Goal: Information Seeking & Learning: Compare options

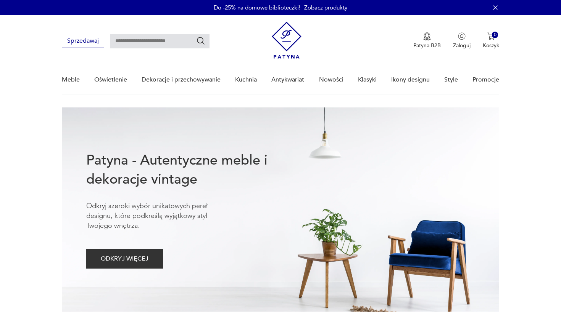
type input "*"
type input "*********"
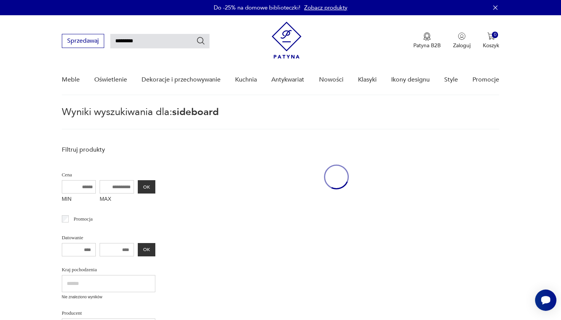
scroll to position [27, 0]
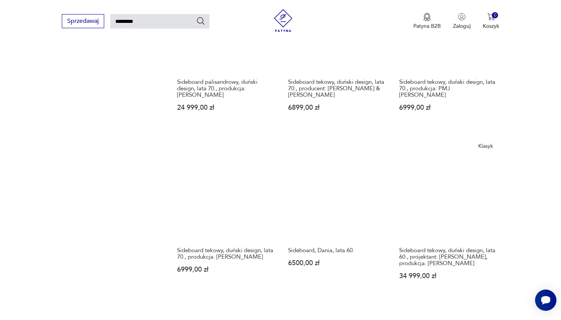
scroll to position [537, 0]
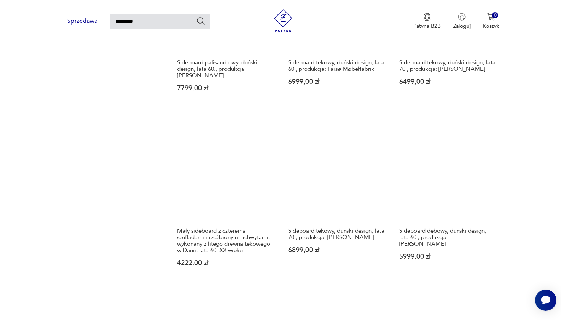
scroll to position [549, 0]
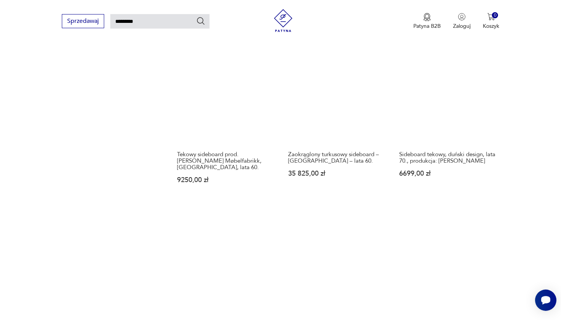
scroll to position [641, 0]
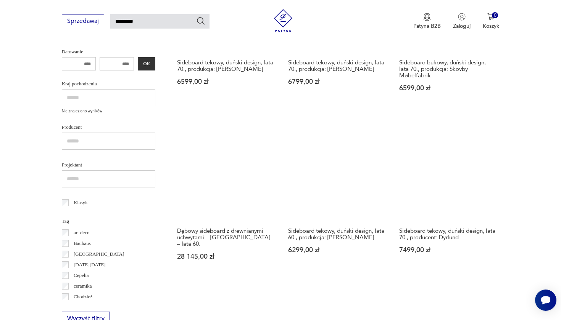
scroll to position [220, 0]
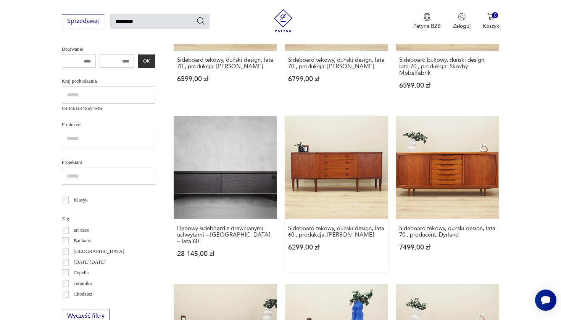
click at [285, 133] on link "Sideboard tekowy, duński design, lata 60., produkcja: [PERSON_NAME] 6299,00 zł" at bounding box center [336, 194] width 103 height 156
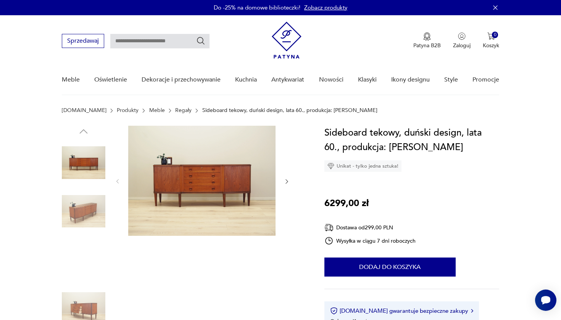
click at [74, 209] on img at bounding box center [83, 211] width 43 height 43
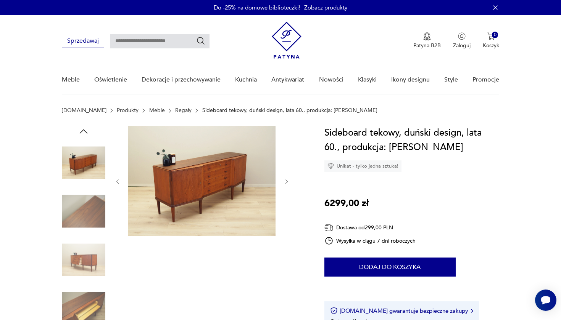
click at [81, 319] on img at bounding box center [83, 308] width 43 height 43
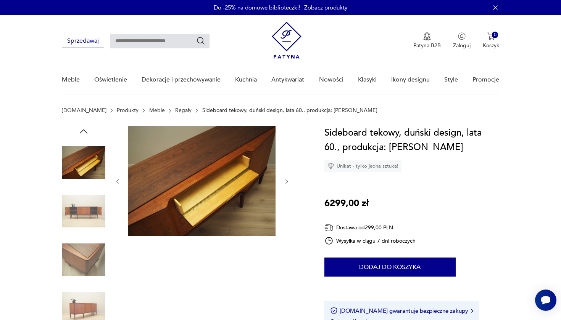
click at [83, 252] on img at bounding box center [83, 259] width 43 height 43
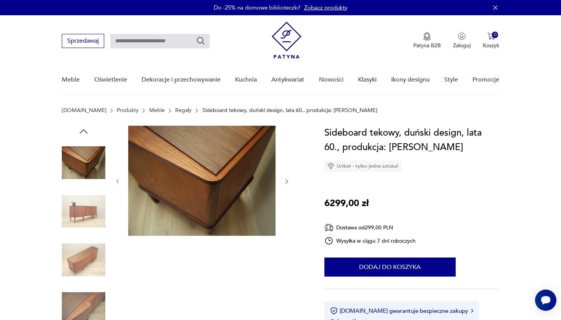
click at [83, 211] on img at bounding box center [83, 211] width 43 height 43
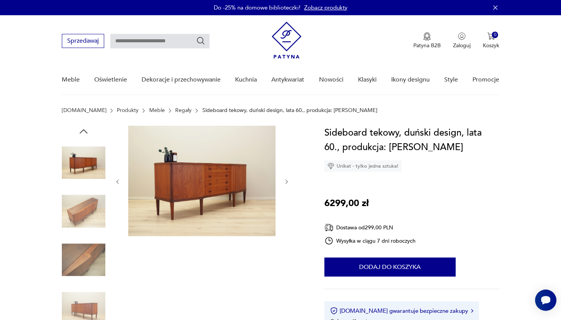
click at [488, 193] on div "Sideboard tekowy, duński design, lata 60., produkcja: [PERSON_NAME] - tylko jed…" at bounding box center [411, 237] width 175 height 223
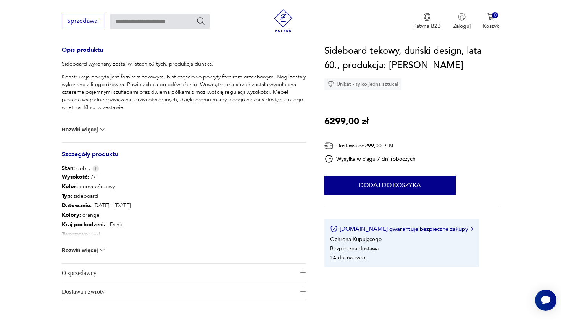
scroll to position [321, 0]
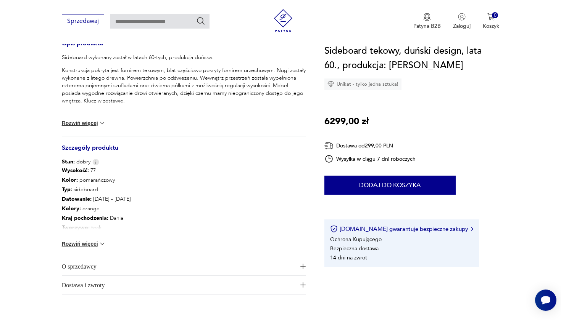
click at [92, 241] on button "Rozwiń więcej" at bounding box center [84, 244] width 44 height 8
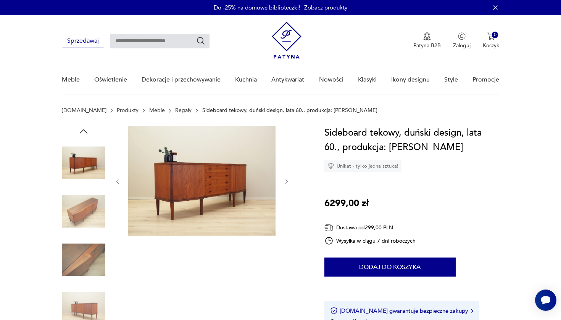
scroll to position [0, 0]
type input "*********"
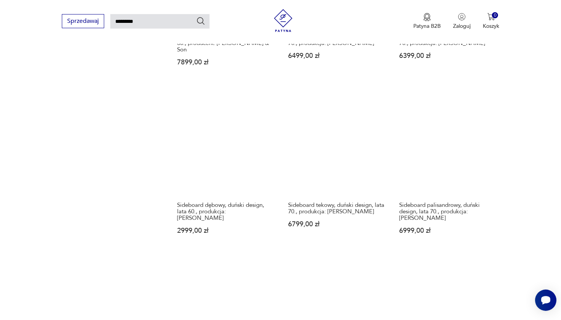
scroll to position [584, 0]
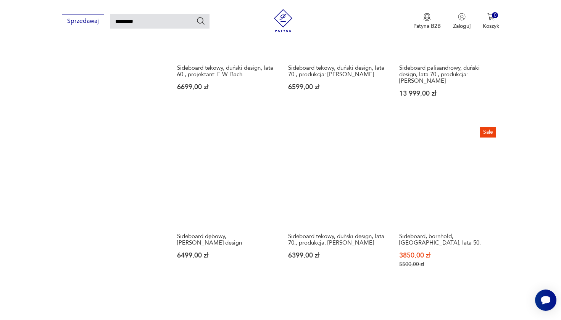
scroll to position [563, 0]
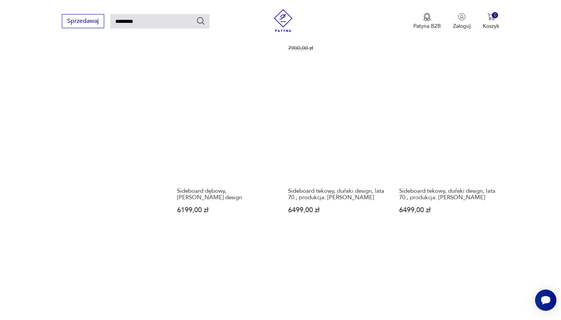
scroll to position [605, 0]
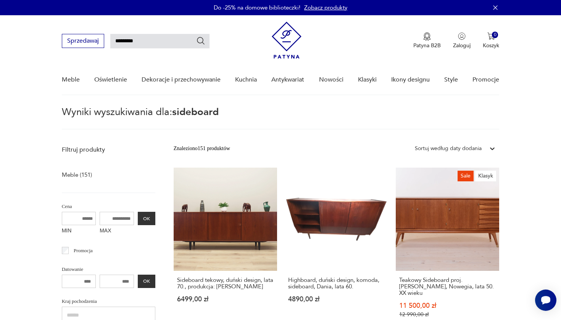
click at [148, 40] on input "*********" at bounding box center [159, 41] width 99 height 14
type input "*"
type input "******"
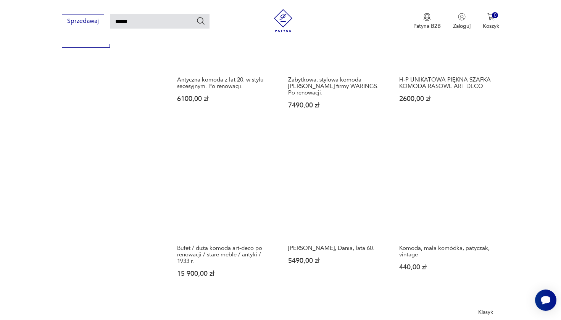
scroll to position [531, 0]
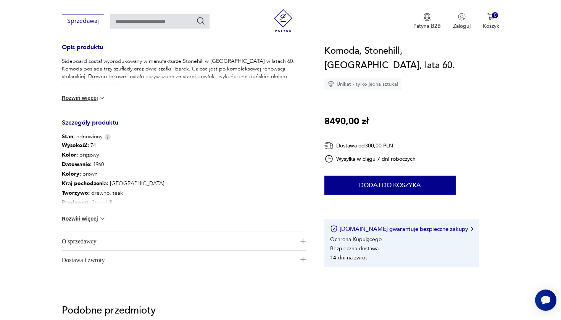
scroll to position [320, 0]
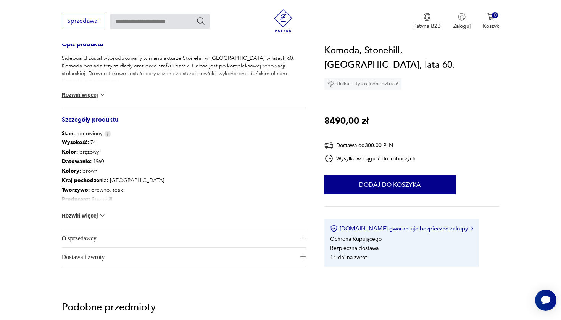
click at [94, 217] on button "Rozwiń więcej" at bounding box center [84, 216] width 44 height 8
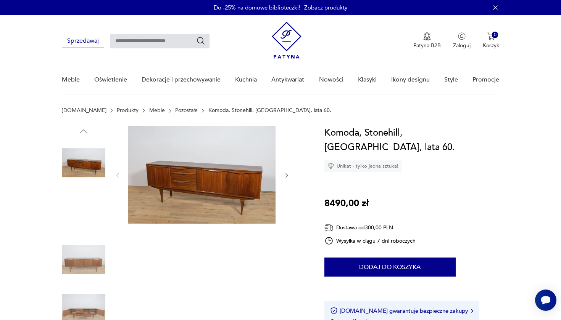
scroll to position [0, 0]
click at [74, 263] on img at bounding box center [83, 259] width 43 height 43
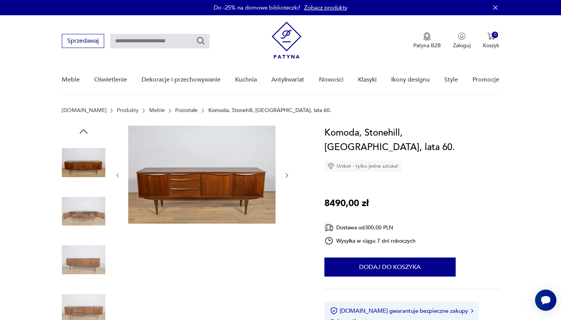
click at [83, 260] on img at bounding box center [83, 259] width 43 height 43
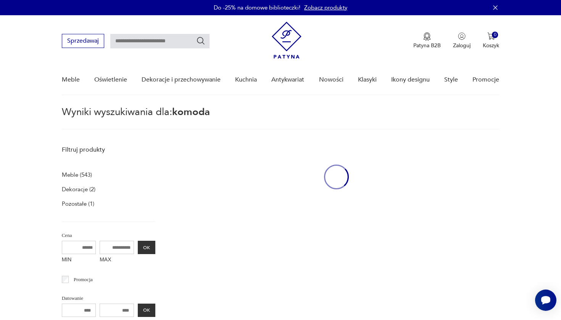
type input "******"
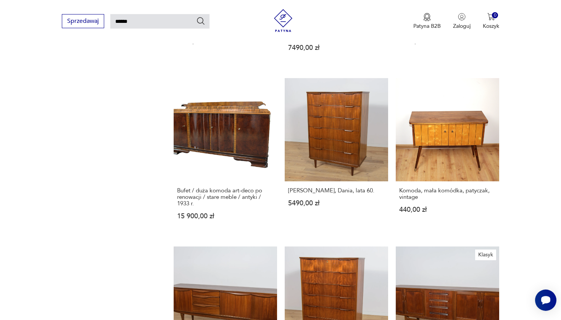
scroll to position [589, 0]
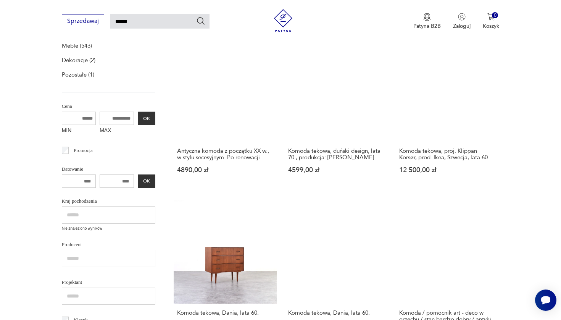
scroll to position [132, 0]
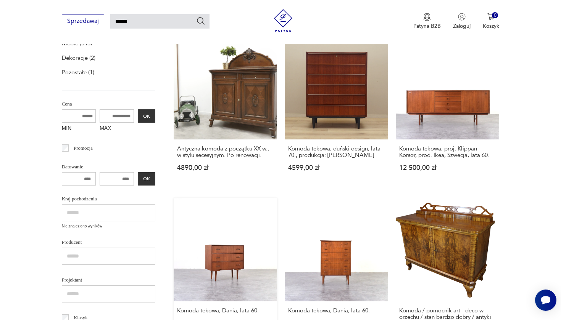
click at [277, 198] on link "Komoda tekowa, Dania, lata 60. 2750,00 zł" at bounding box center [225, 273] width 103 height 150
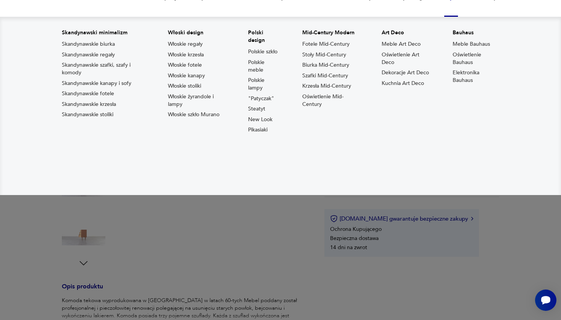
scroll to position [86, 0]
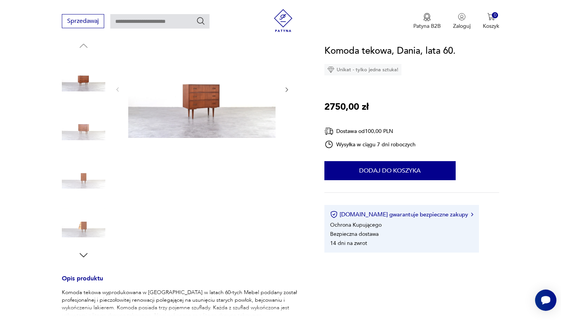
click at [89, 131] on img at bounding box center [83, 125] width 43 height 43
click at [191, 106] on img at bounding box center [201, 89] width 147 height 98
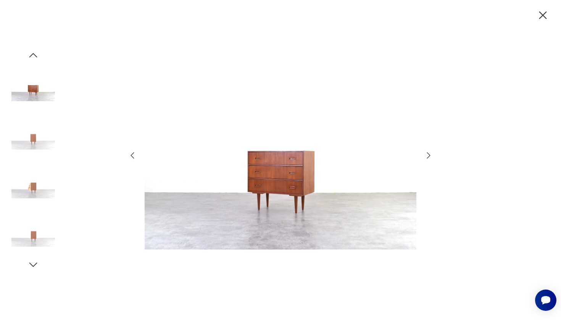
click at [426, 156] on icon "button" at bounding box center [428, 155] width 9 height 9
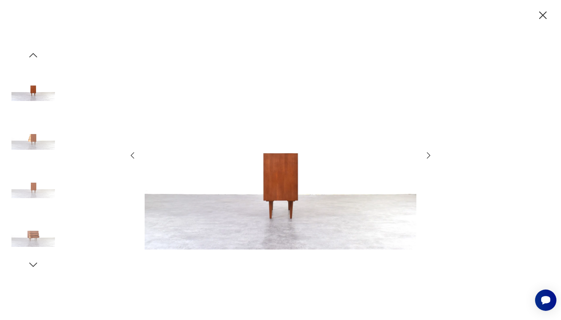
click at [426, 156] on icon "button" at bounding box center [428, 155] width 9 height 9
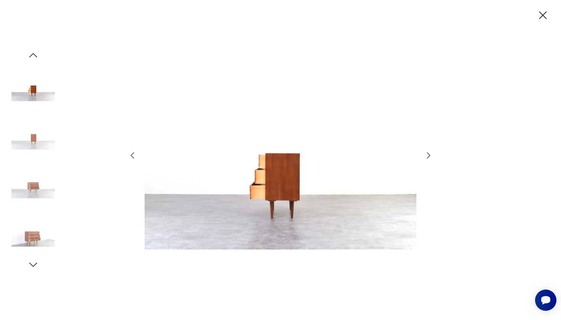
click at [426, 156] on icon "button" at bounding box center [428, 155] width 9 height 9
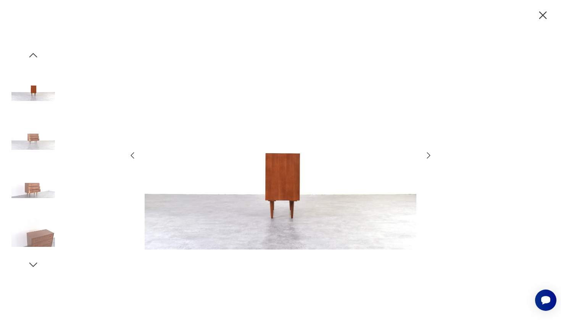
click at [426, 156] on icon "button" at bounding box center [428, 155] width 9 height 9
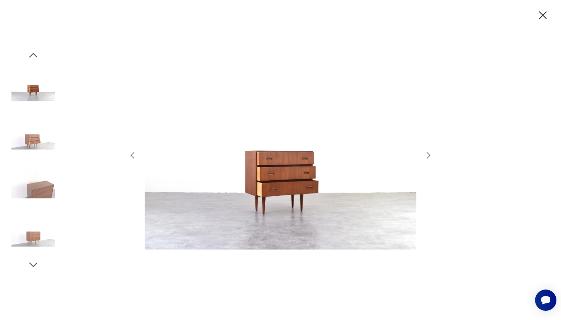
click at [426, 156] on icon "button" at bounding box center [428, 155] width 9 height 9
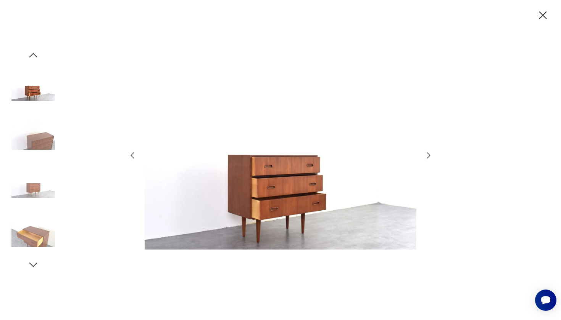
click at [426, 156] on icon "button" at bounding box center [428, 155] width 9 height 9
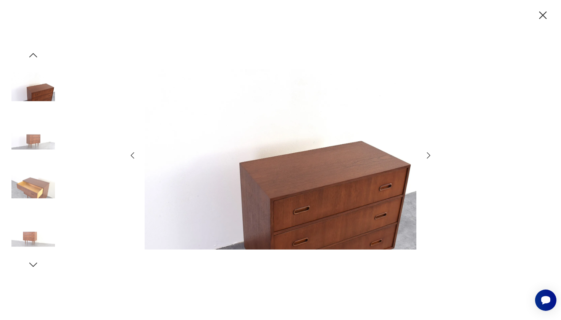
click at [426, 156] on icon "button" at bounding box center [428, 155] width 9 height 9
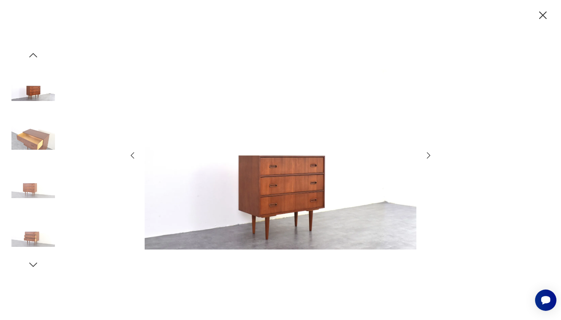
click at [426, 156] on icon "button" at bounding box center [428, 155] width 9 height 9
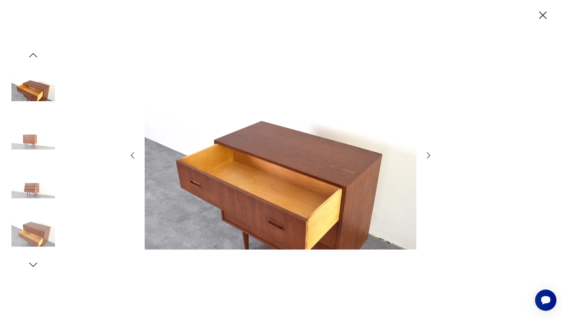
click at [543, 14] on icon "button" at bounding box center [543, 15] width 8 height 8
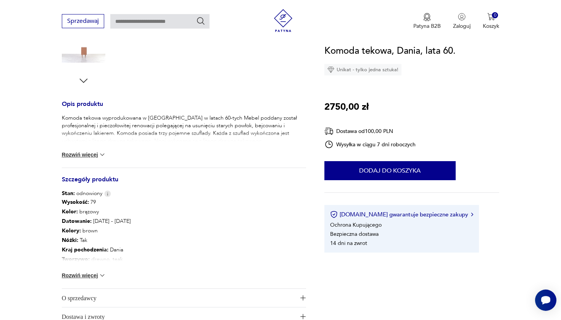
scroll to position [267, 0]
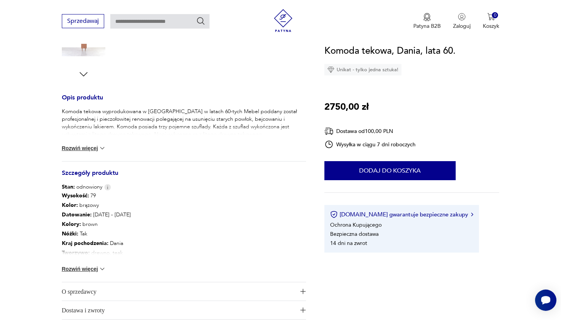
click at [87, 269] on button "Rozwiń więcej" at bounding box center [84, 269] width 44 height 8
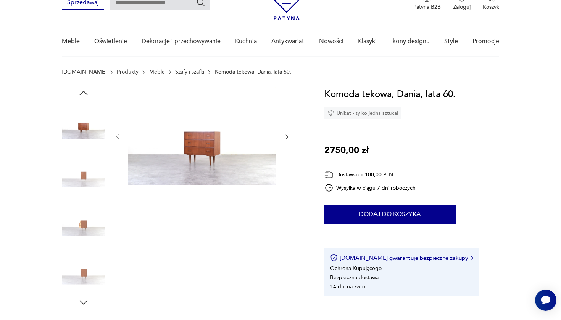
scroll to position [32, 0]
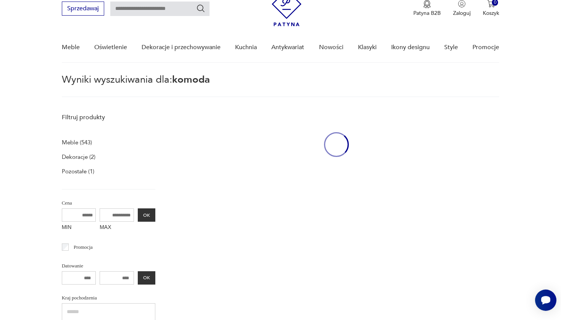
type input "******"
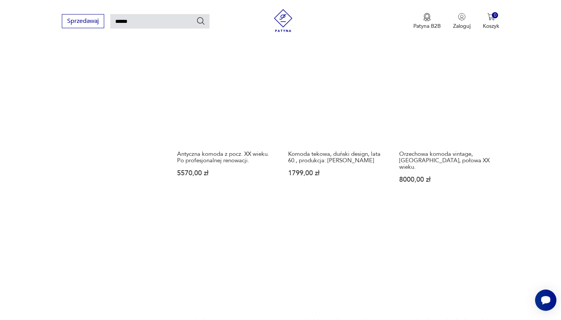
scroll to position [621, 0]
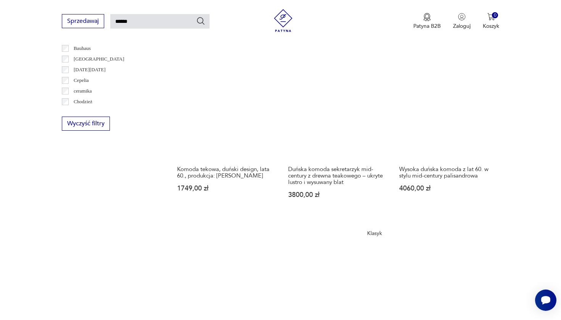
scroll to position [449, 0]
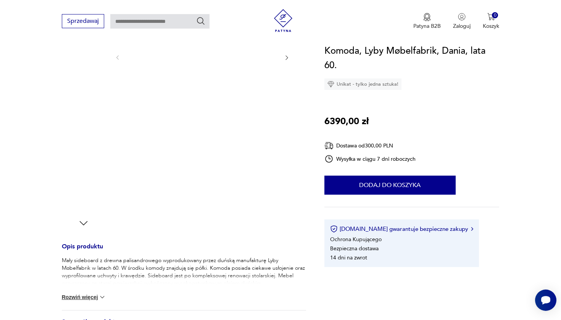
scroll to position [137, 0]
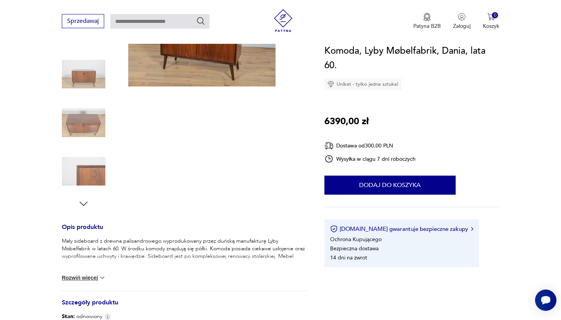
click at [82, 205] on icon "button" at bounding box center [83, 204] width 8 height 4
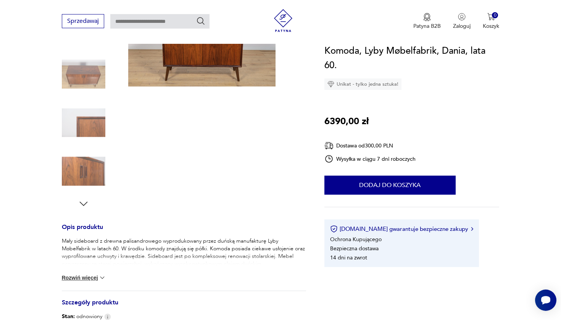
click at [93, 169] on img at bounding box center [83, 171] width 43 height 43
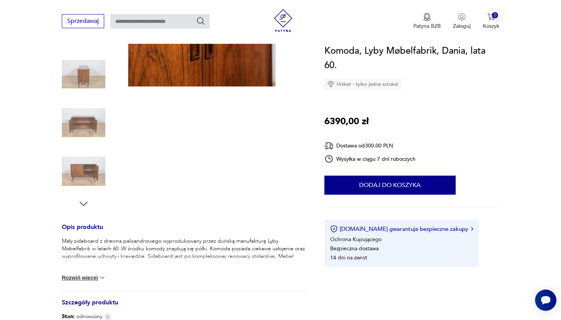
click at [93, 169] on img at bounding box center [83, 171] width 43 height 43
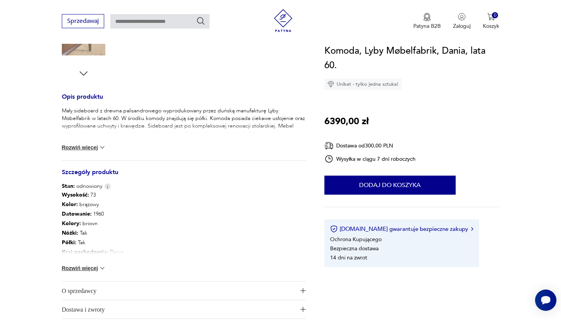
scroll to position [274, 0]
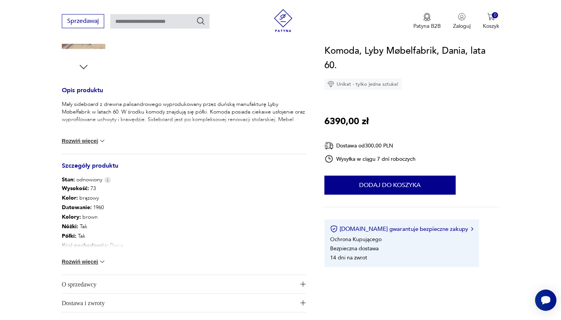
click at [76, 264] on button "Rozwiń więcej" at bounding box center [84, 262] width 44 height 8
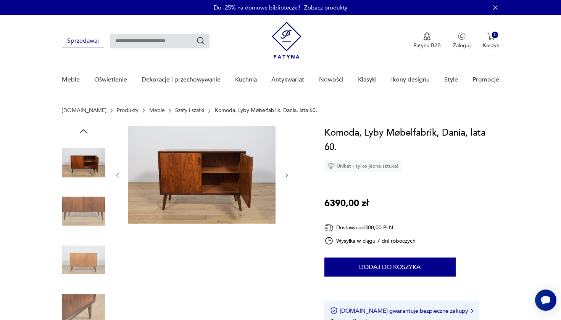
scroll to position [0, 0]
click at [81, 209] on img at bounding box center [83, 211] width 43 height 43
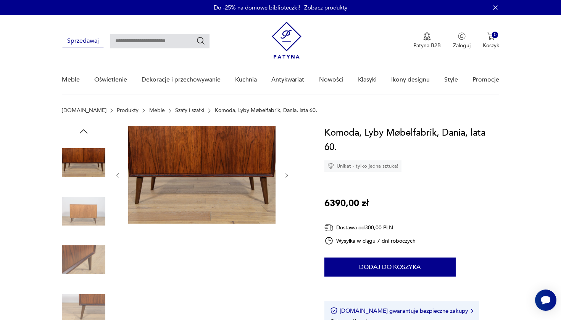
click at [236, 180] on img at bounding box center [201, 175] width 147 height 98
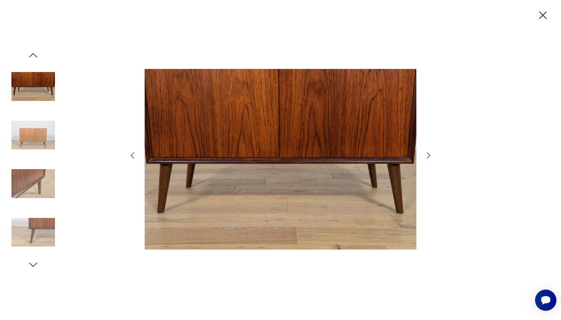
click at [132, 153] on icon "button" at bounding box center [132, 155] width 9 height 9
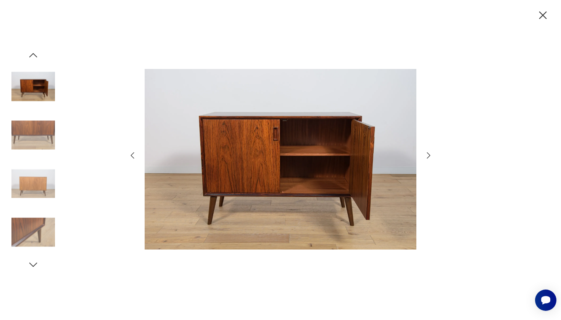
click at [132, 153] on icon "button" at bounding box center [132, 155] width 9 height 9
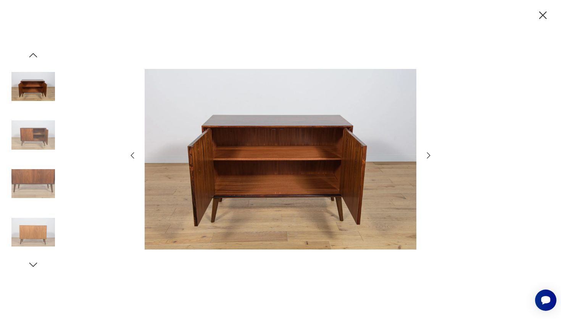
click at [132, 154] on icon "button" at bounding box center [132, 155] width 9 height 9
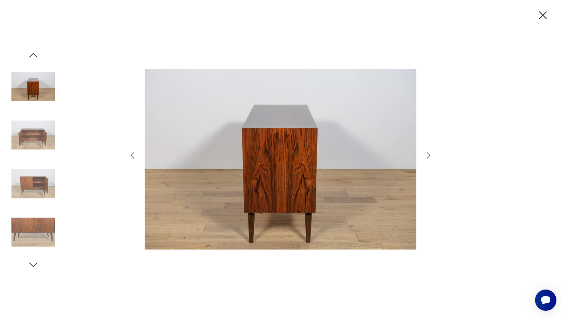
click at [132, 154] on icon "button" at bounding box center [132, 156] width 3 height 6
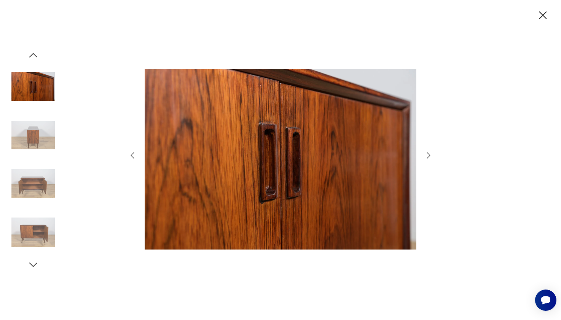
click at [132, 154] on icon "button" at bounding box center [132, 156] width 3 height 6
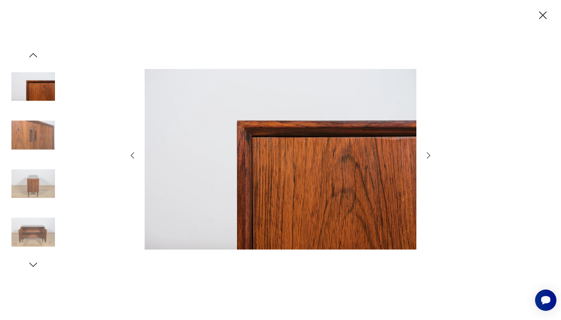
click at [132, 154] on icon "button" at bounding box center [132, 156] width 3 height 6
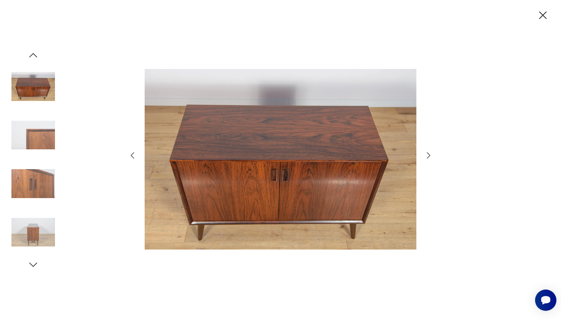
click at [545, 17] on icon "button" at bounding box center [542, 15] width 13 height 13
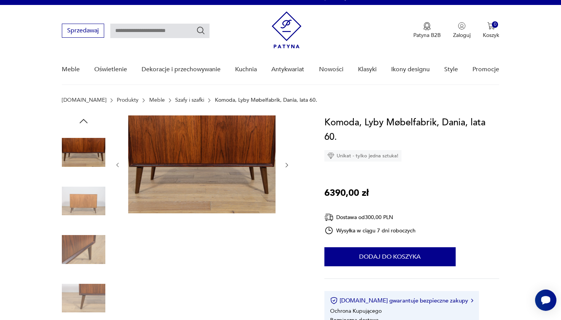
scroll to position [10, 0]
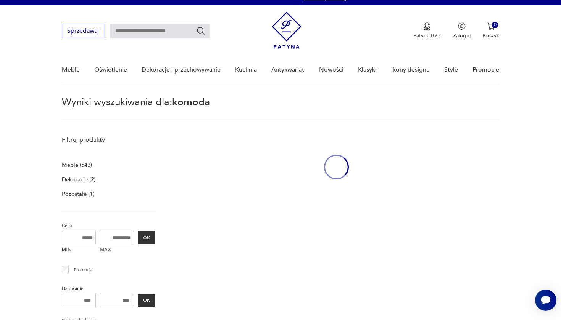
type input "******"
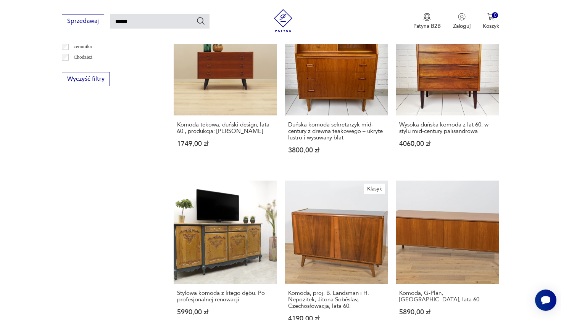
scroll to position [493, 0]
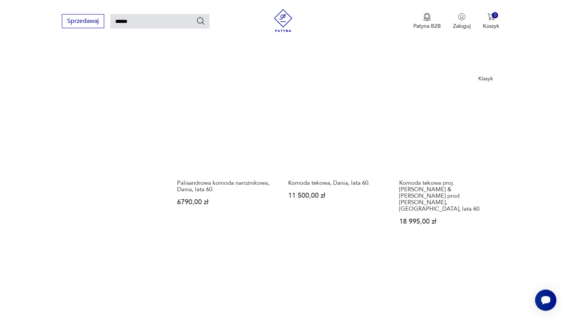
scroll to position [595, 0]
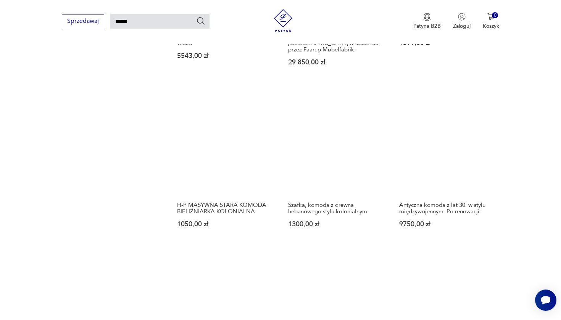
scroll to position [595, 0]
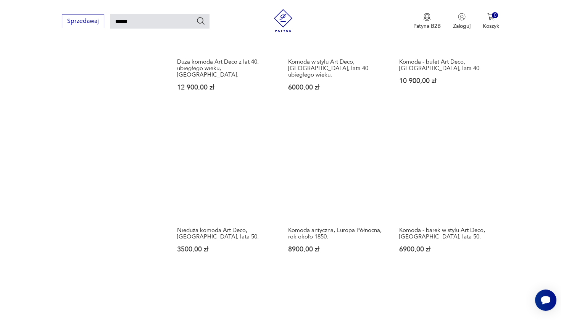
scroll to position [564, 0]
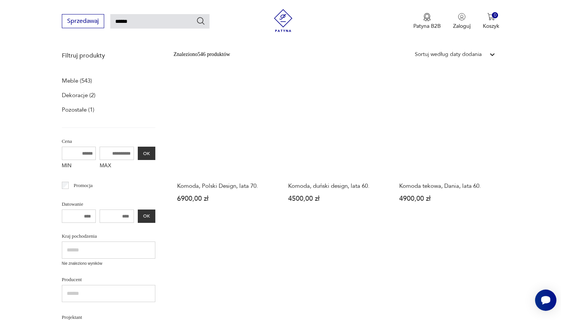
scroll to position [97, 0]
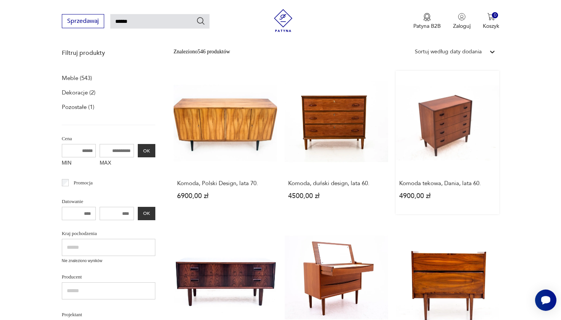
click at [395, 112] on link "Komoda tekowa, Dania, lata 60. 4900,00 zł" at bounding box center [446, 142] width 103 height 143
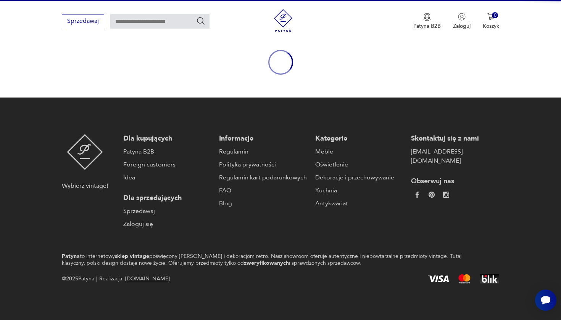
scroll to position [87, 0]
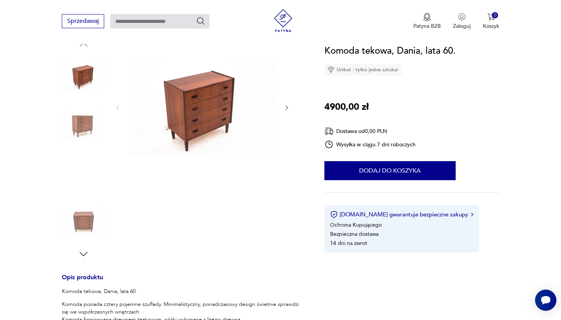
click at [85, 228] on img at bounding box center [83, 221] width 43 height 43
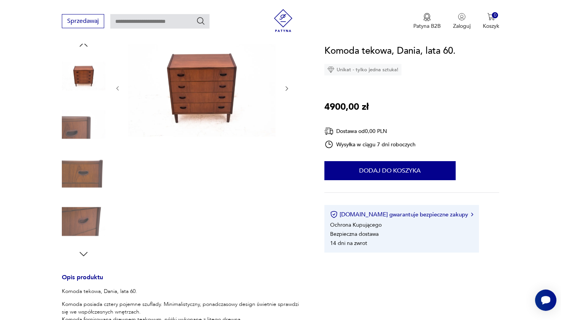
click at [87, 226] on img at bounding box center [83, 221] width 43 height 43
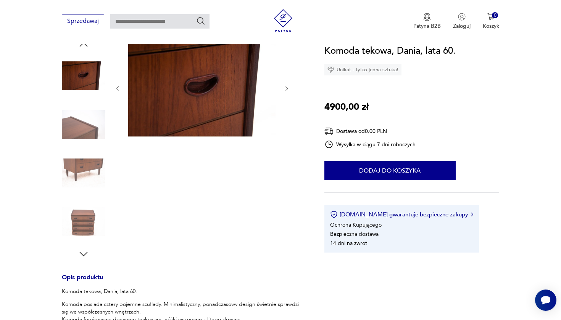
click at [41, 260] on section "Opis produktu Komoda tekowa, Dania, lata 60. Komoda posiada cztery pojemne szuf…" at bounding box center [280, 289] width 561 height 501
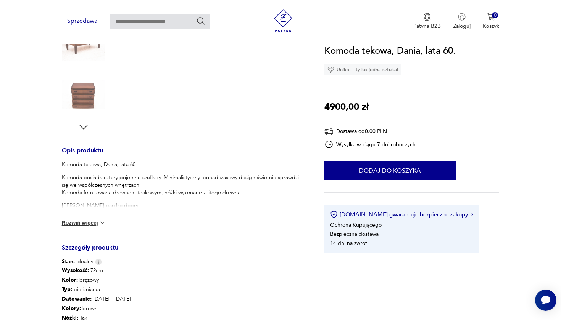
scroll to position [220, 0]
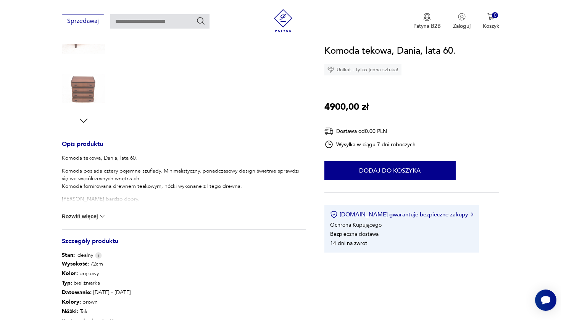
click at [85, 217] on button "Rozwiń więcej" at bounding box center [84, 217] width 44 height 8
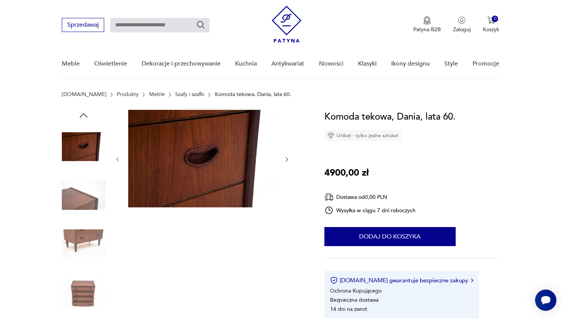
scroll to position [15, 0]
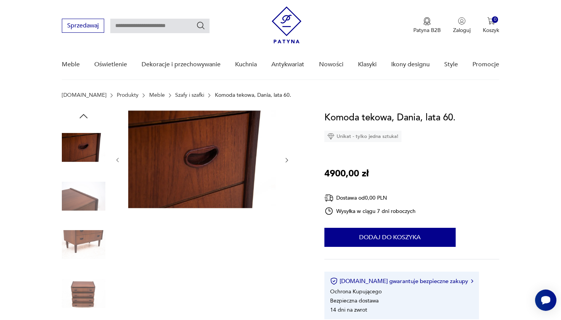
click at [82, 114] on icon "button" at bounding box center [83, 116] width 11 height 11
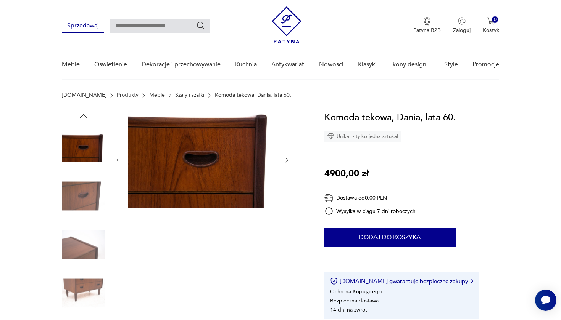
click at [82, 116] on icon "button" at bounding box center [83, 116] width 8 height 4
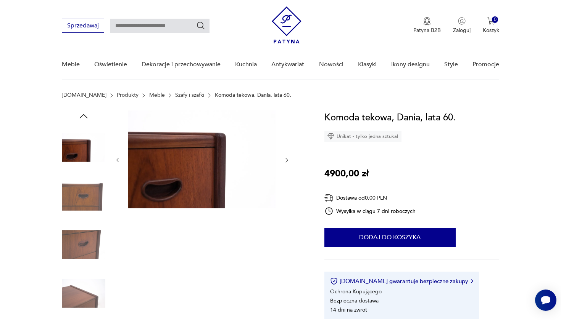
click at [82, 116] on icon "button" at bounding box center [83, 116] width 8 height 4
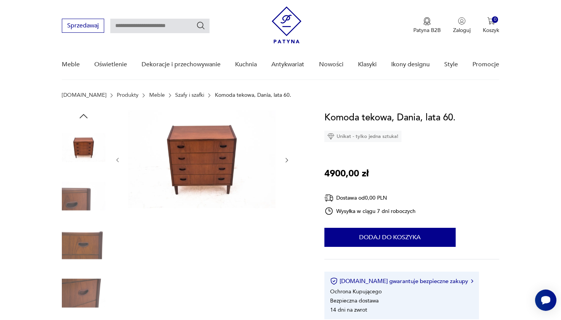
click at [82, 116] on icon "button" at bounding box center [83, 116] width 8 height 4
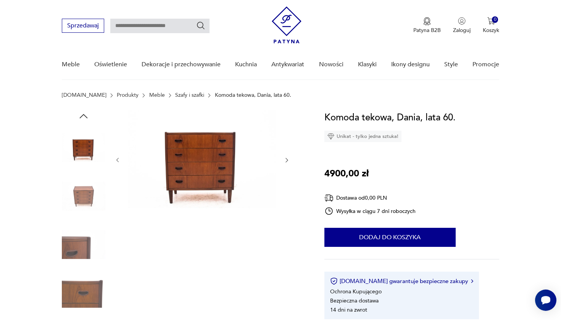
click at [87, 188] on img at bounding box center [83, 196] width 43 height 43
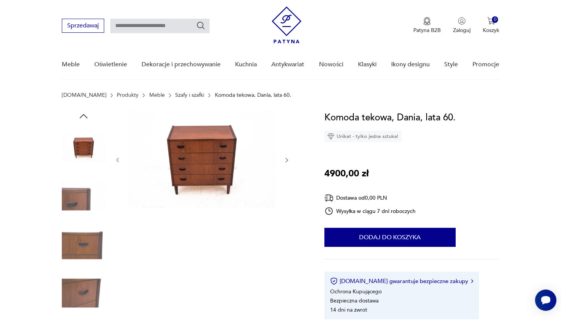
click at [206, 185] on img at bounding box center [201, 160] width 147 height 98
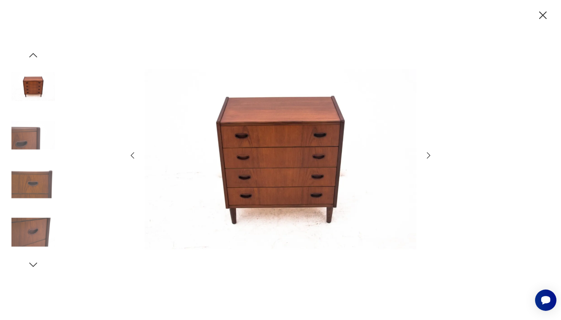
click at [547, 17] on icon "button" at bounding box center [542, 15] width 13 height 13
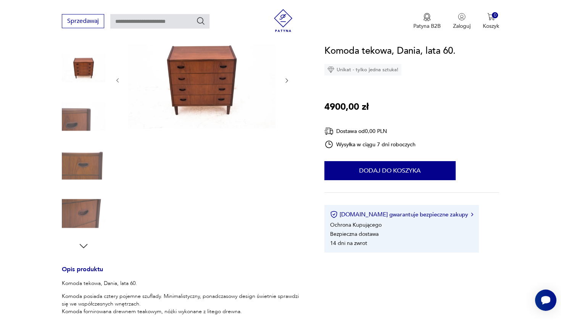
scroll to position [89, 0]
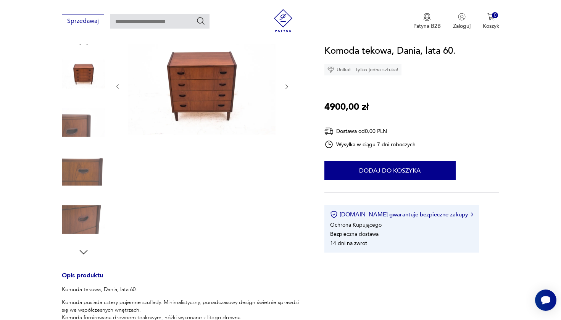
click at [82, 251] on icon "button" at bounding box center [83, 252] width 11 height 11
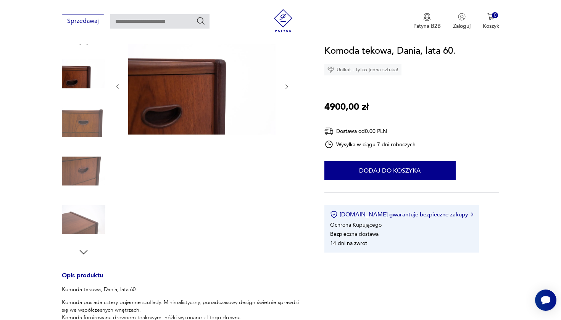
click at [82, 251] on icon "button" at bounding box center [83, 252] width 11 height 11
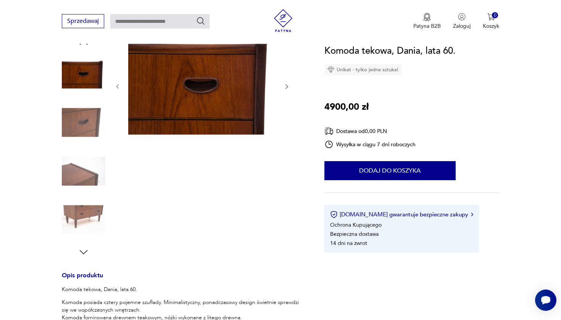
click at [82, 220] on img at bounding box center [83, 219] width 43 height 43
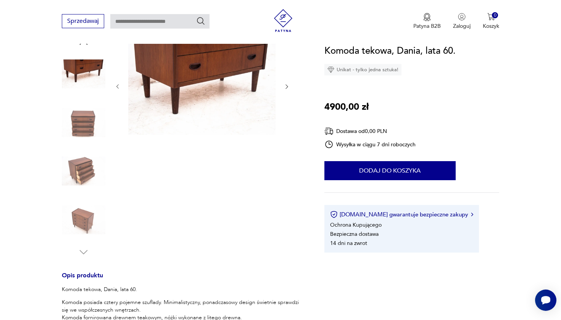
click at [236, 87] on img at bounding box center [201, 86] width 147 height 98
